Goal: Check status: Check status

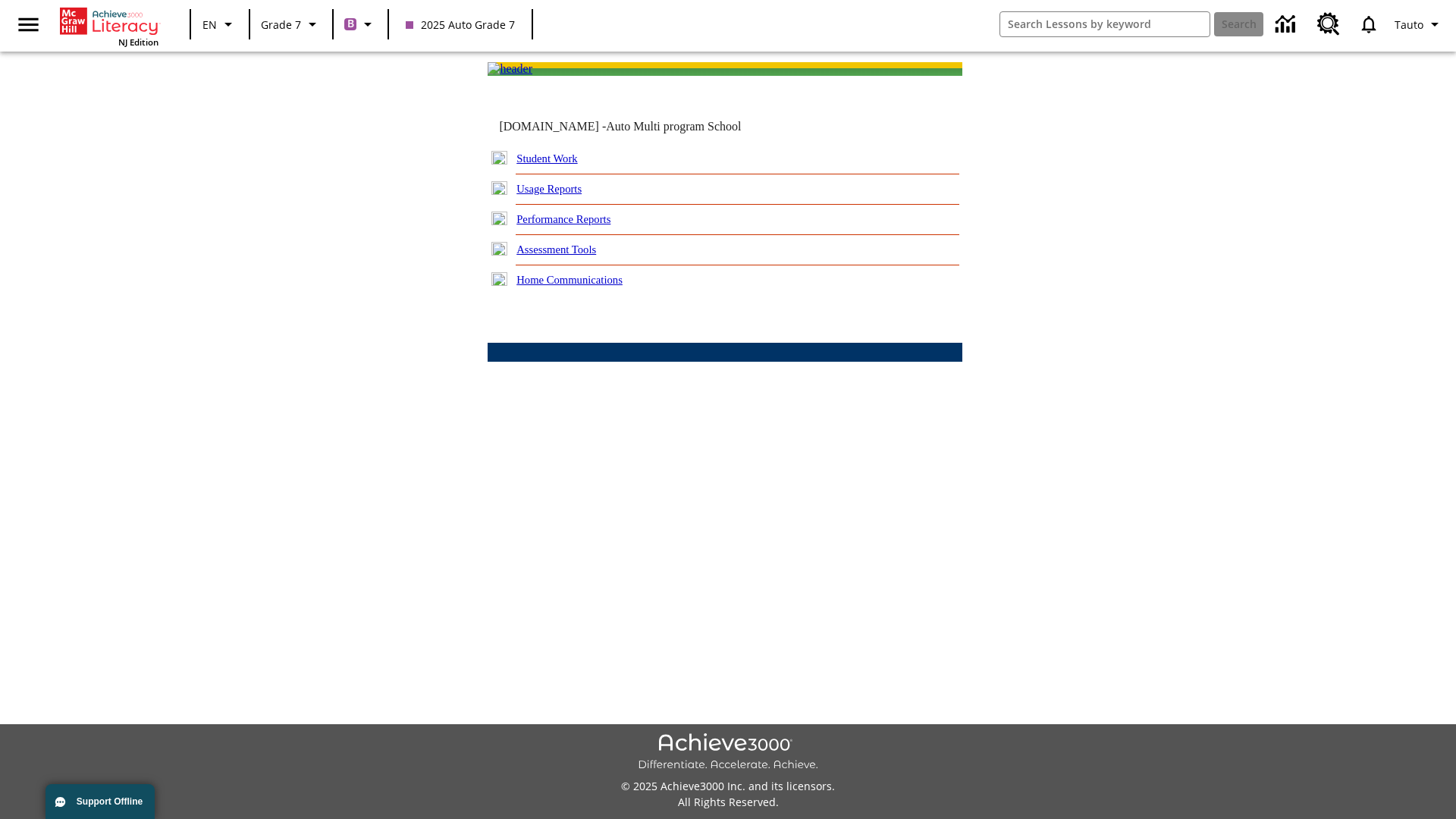
click at [558, 164] on link "Student Work" at bounding box center [547, 159] width 60 height 12
select select "/options/reports/?report_id=24&atype=7&section=2"
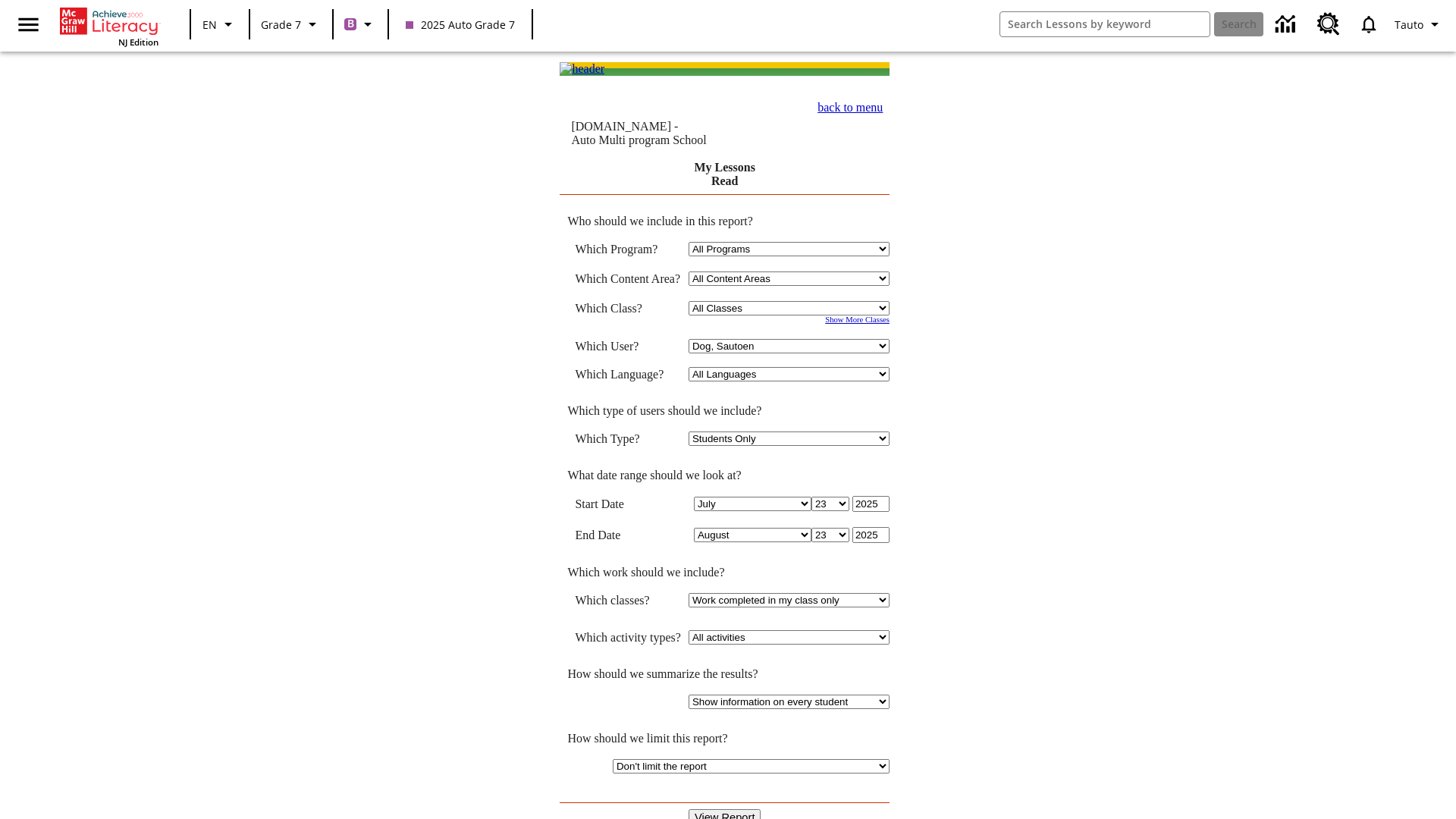
select select "21437138"
select select "4"
type input "2024"
click at [725, 810] on input "View Report" at bounding box center [725, 818] width 73 height 17
